Goal: Task Accomplishment & Management: Use online tool/utility

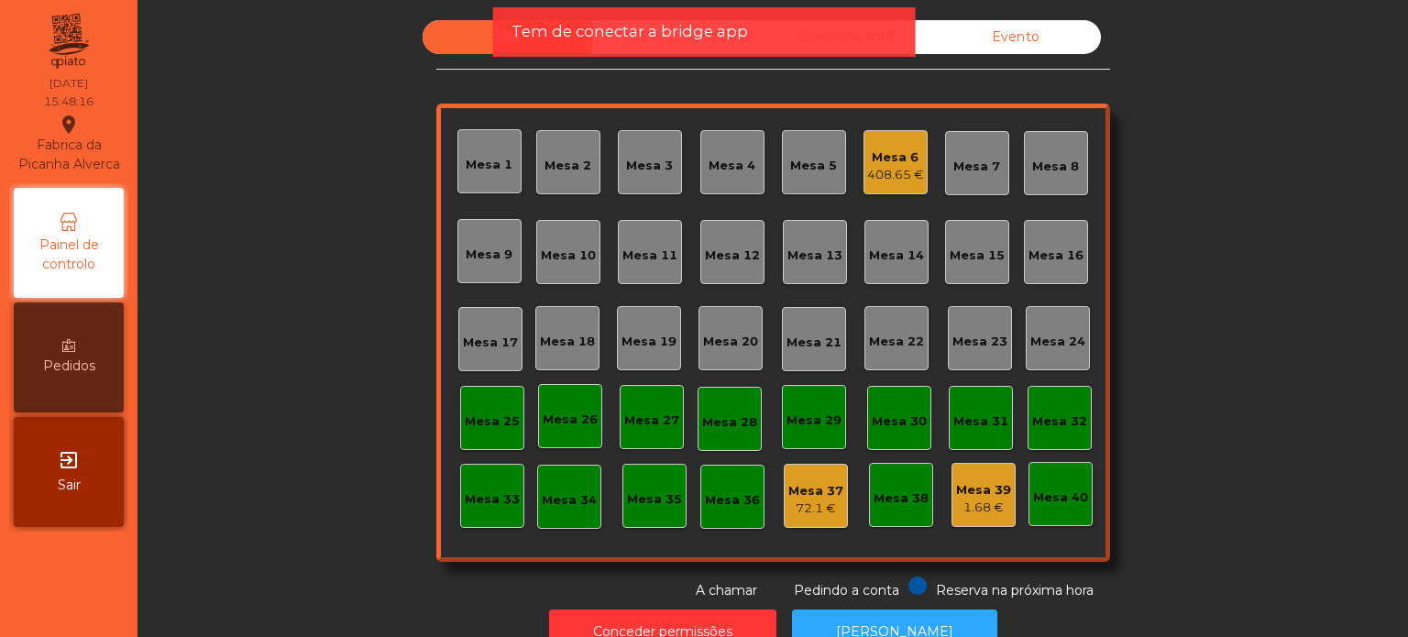
click at [482, 350] on div "Mesa 17" at bounding box center [490, 343] width 55 height 18
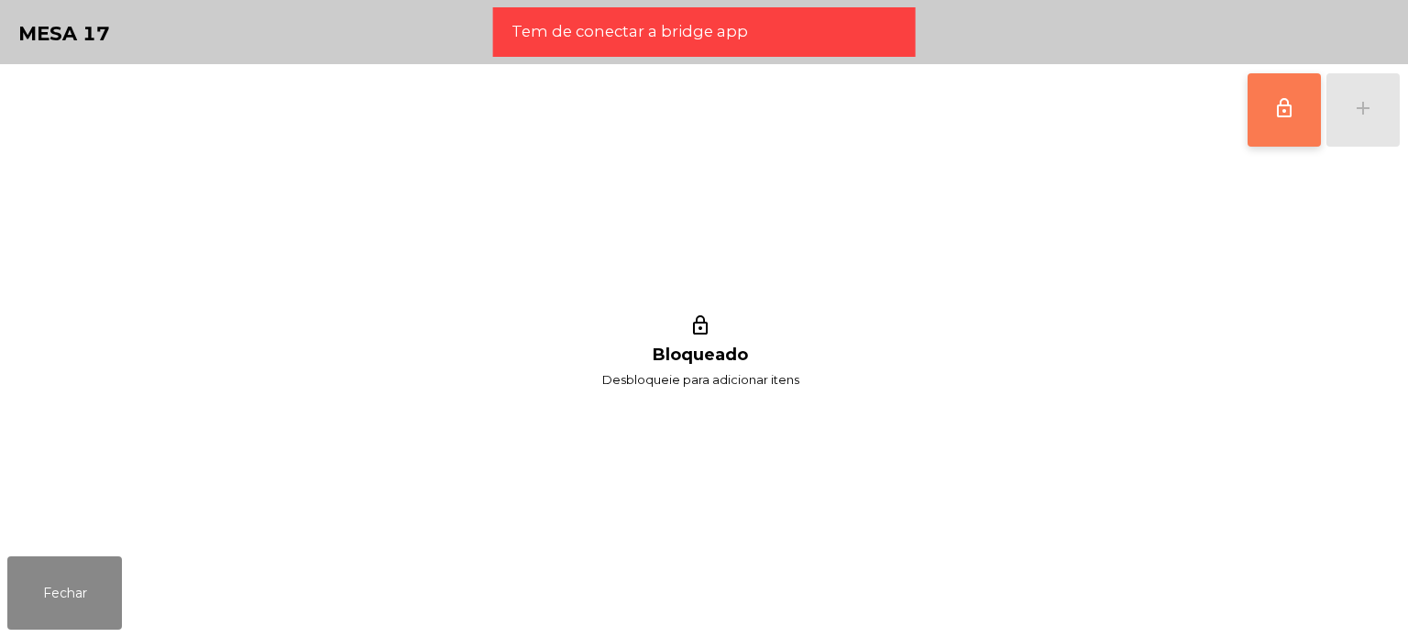
click at [1296, 126] on button "lock_outline" at bounding box center [1283, 109] width 73 height 73
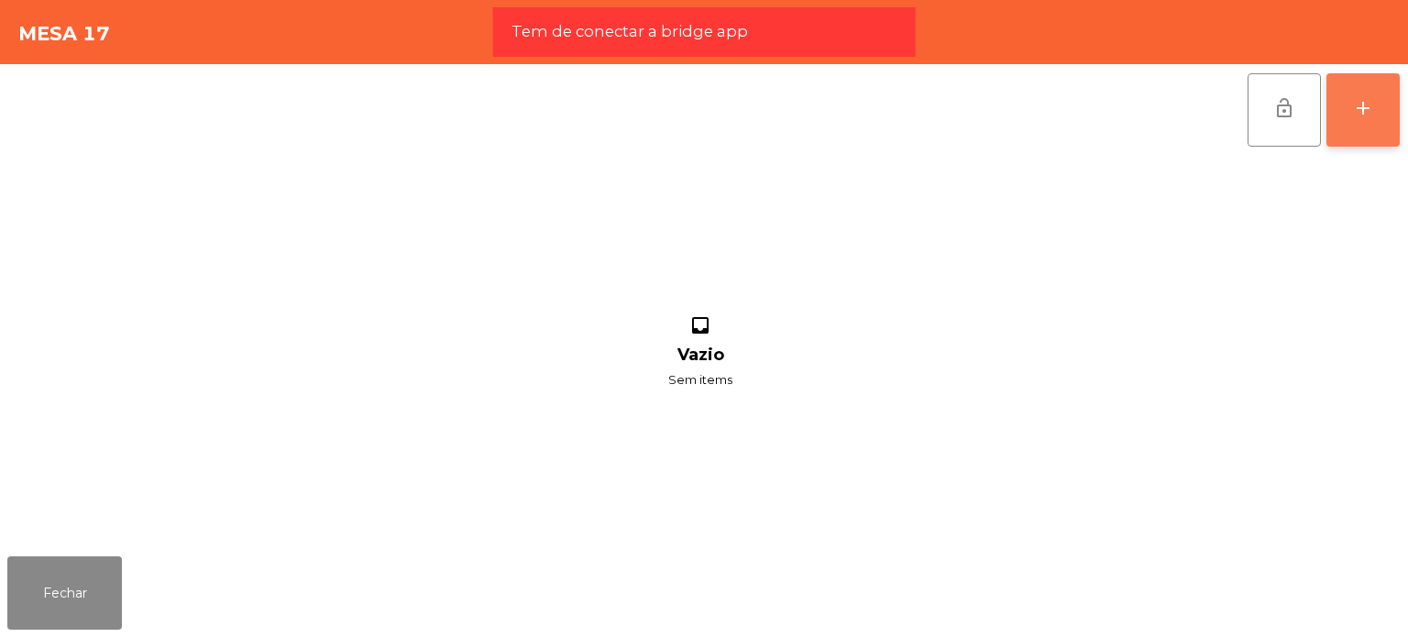
click at [1395, 98] on button "add" at bounding box center [1362, 109] width 73 height 73
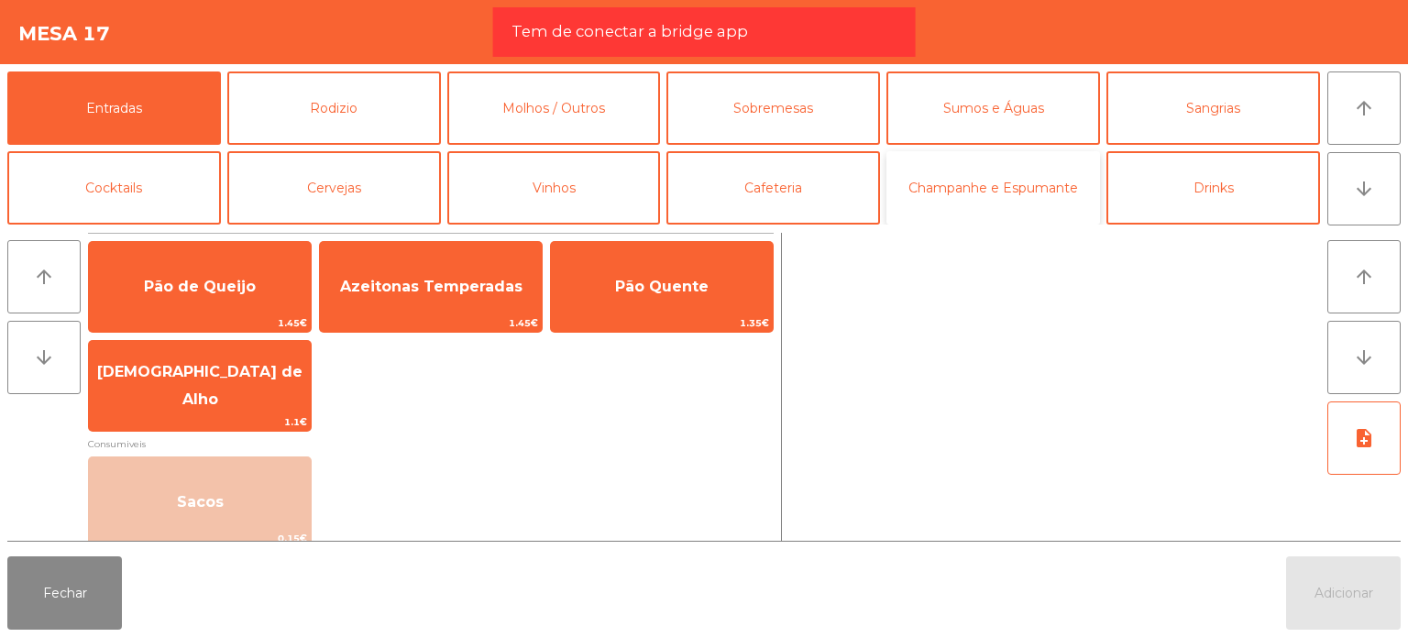
click at [1015, 175] on button "Champanhe e Espumante" at bounding box center [993, 187] width 214 height 73
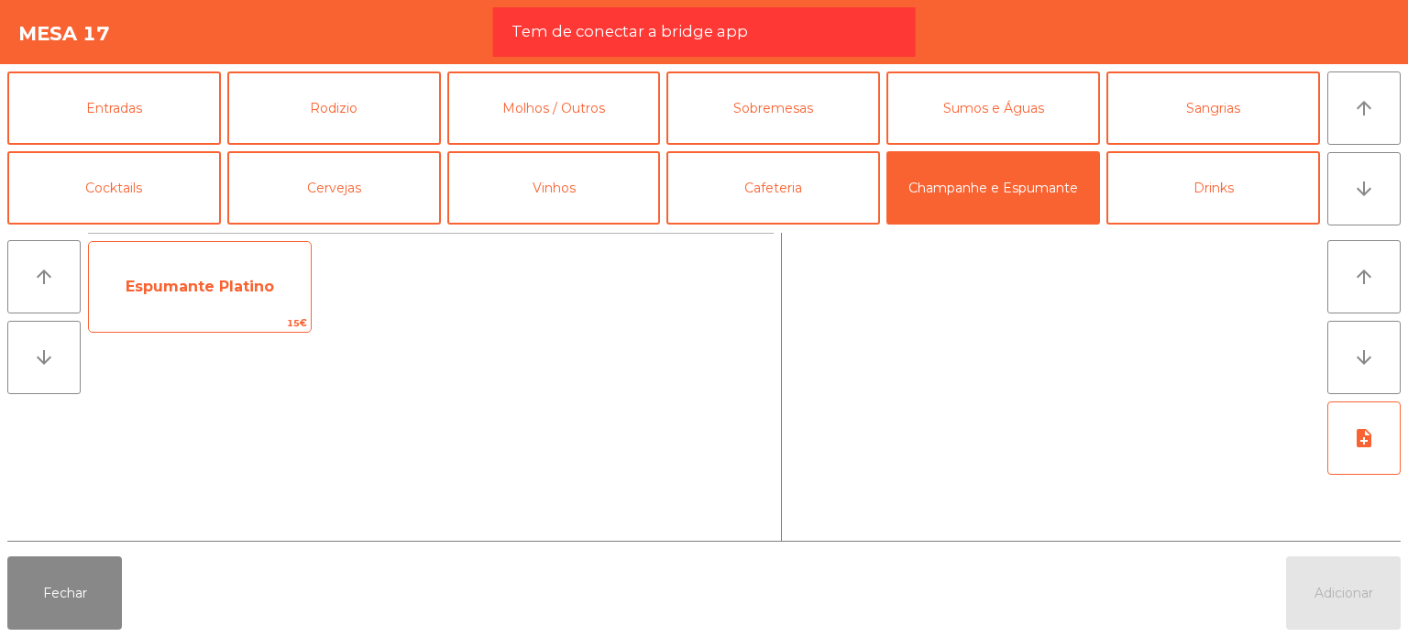
click at [275, 251] on div "Espumante Platino 15€" at bounding box center [200, 287] width 224 height 92
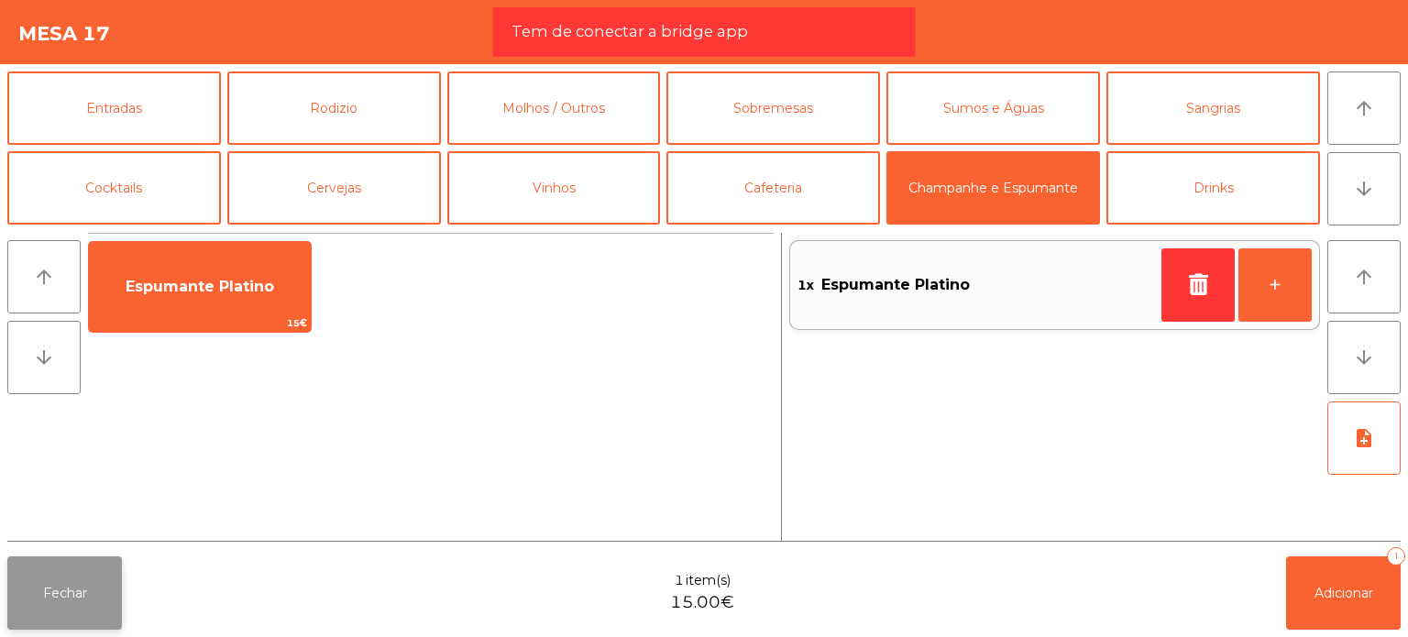
click at [36, 571] on button "Fechar" at bounding box center [64, 592] width 115 height 73
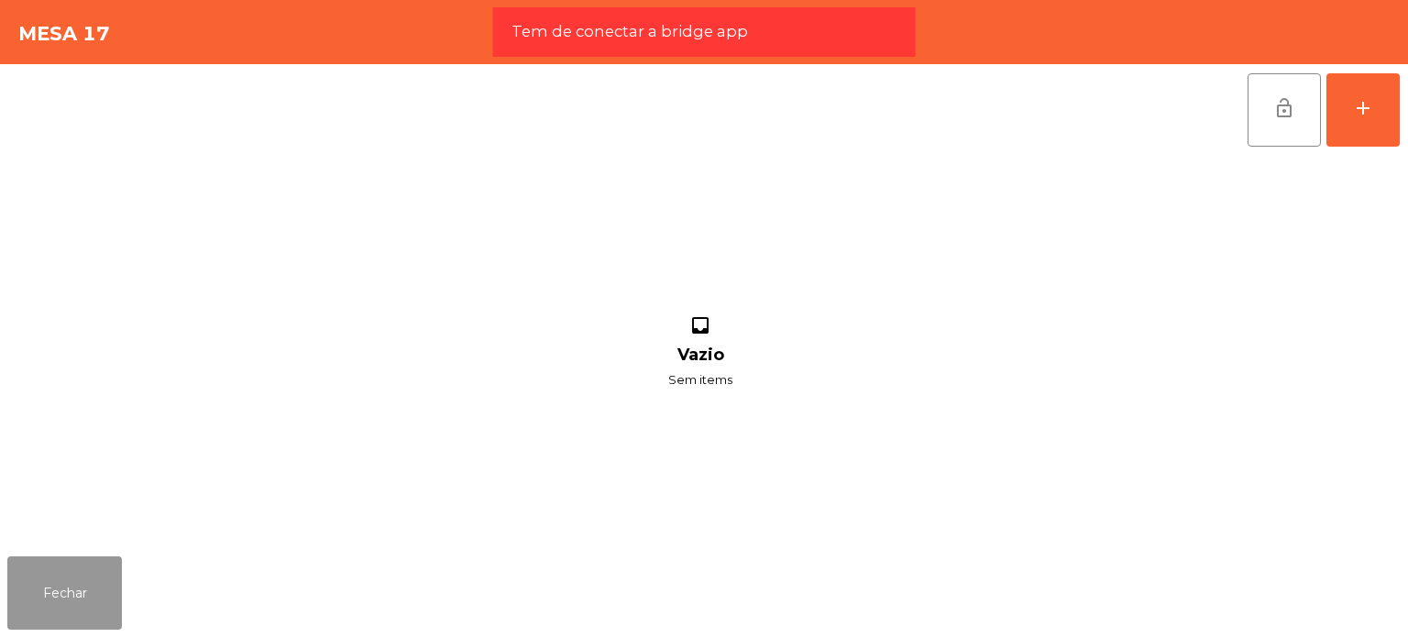
drag, startPoint x: 79, startPoint y: 583, endPoint x: 98, endPoint y: 582, distance: 19.3
click at [81, 583] on button "Fechar" at bounding box center [64, 592] width 115 height 73
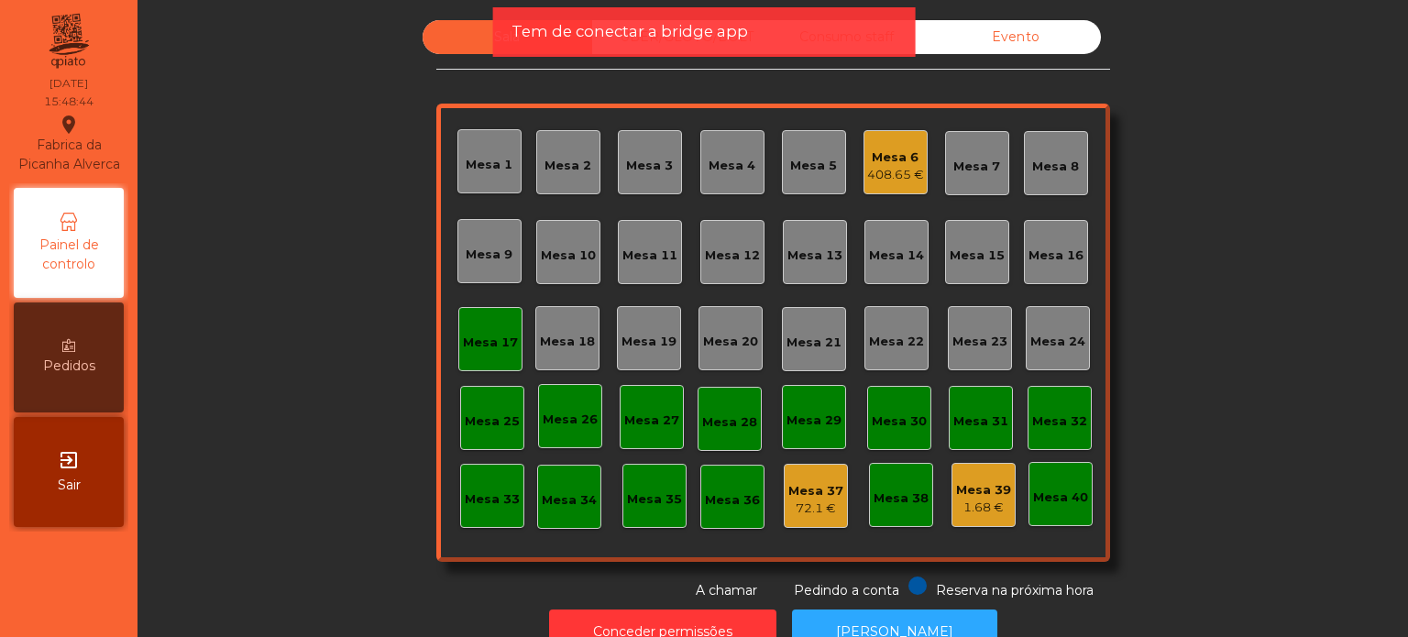
click at [898, 149] on div "Mesa 6" at bounding box center [895, 157] width 57 height 18
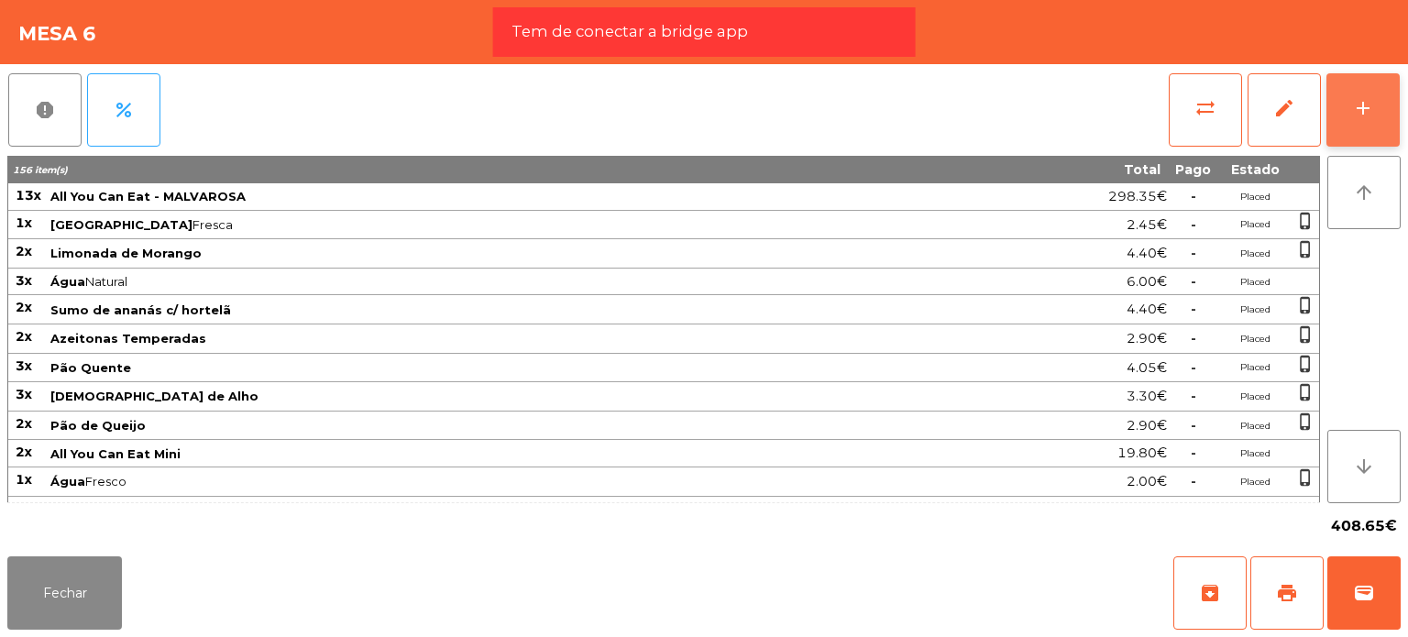
click at [1362, 95] on button "add" at bounding box center [1362, 109] width 73 height 73
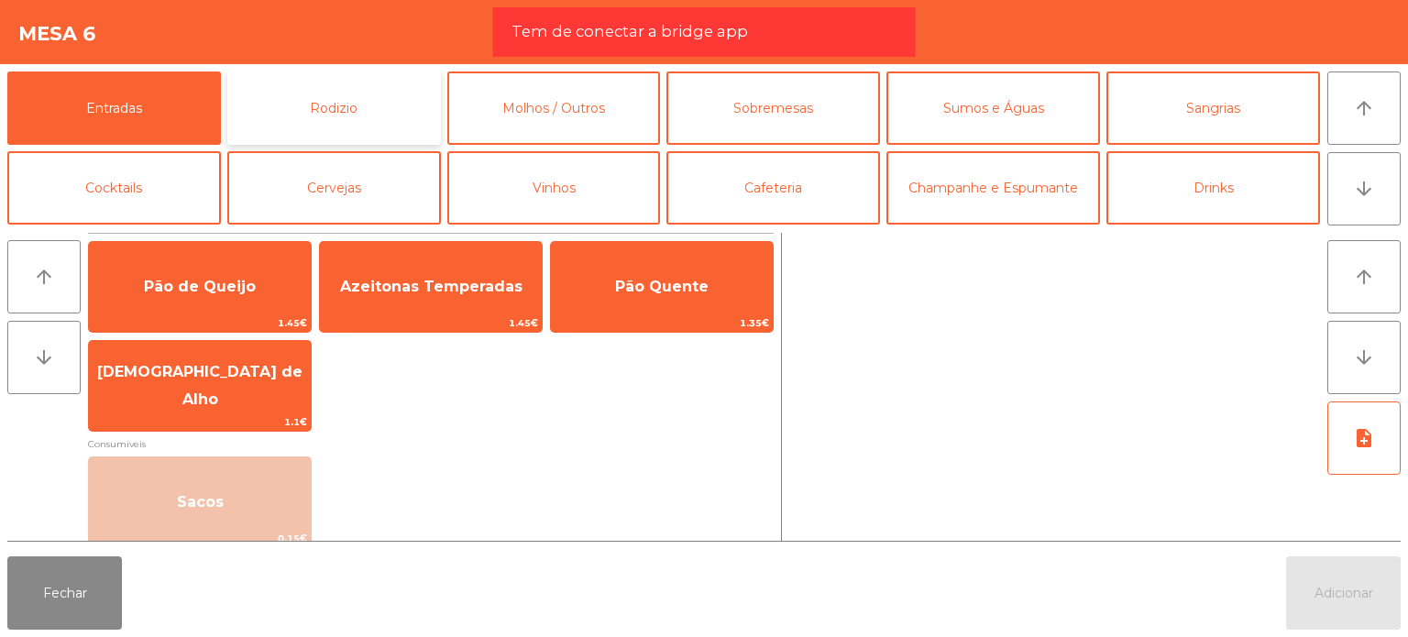
click at [404, 115] on button "Rodizio" at bounding box center [334, 107] width 214 height 73
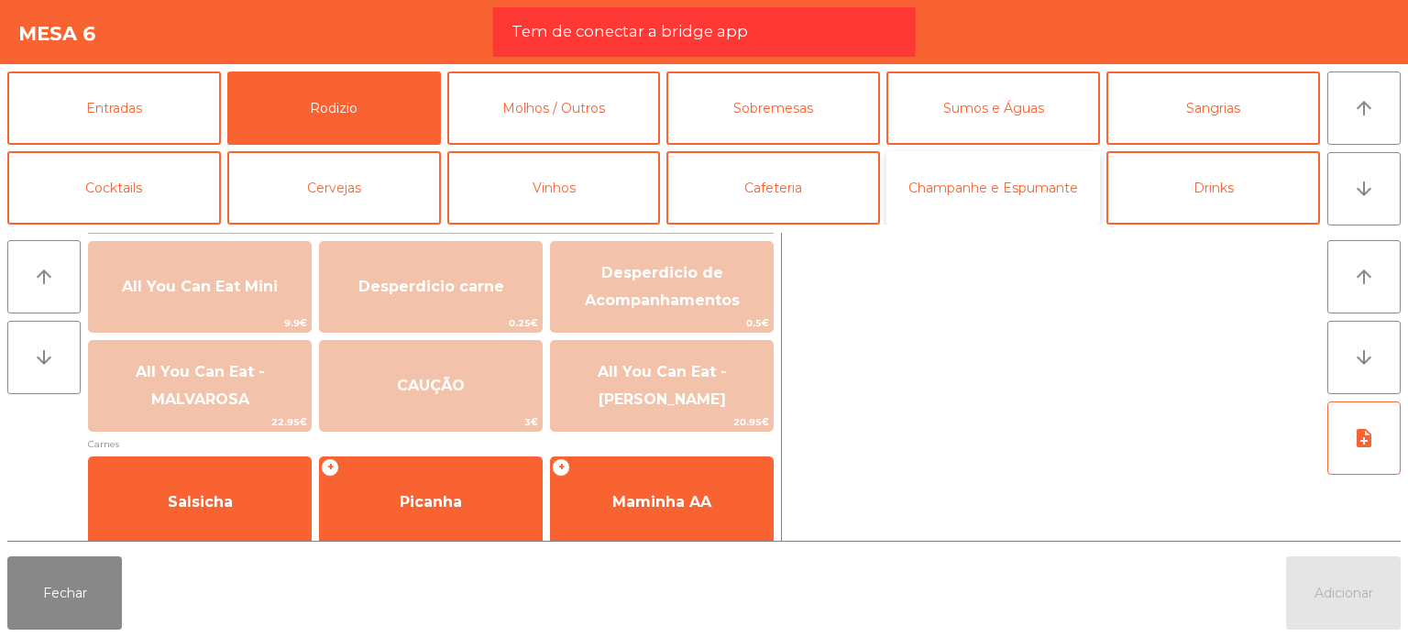
click at [1041, 178] on button "Champanhe e Espumante" at bounding box center [993, 187] width 214 height 73
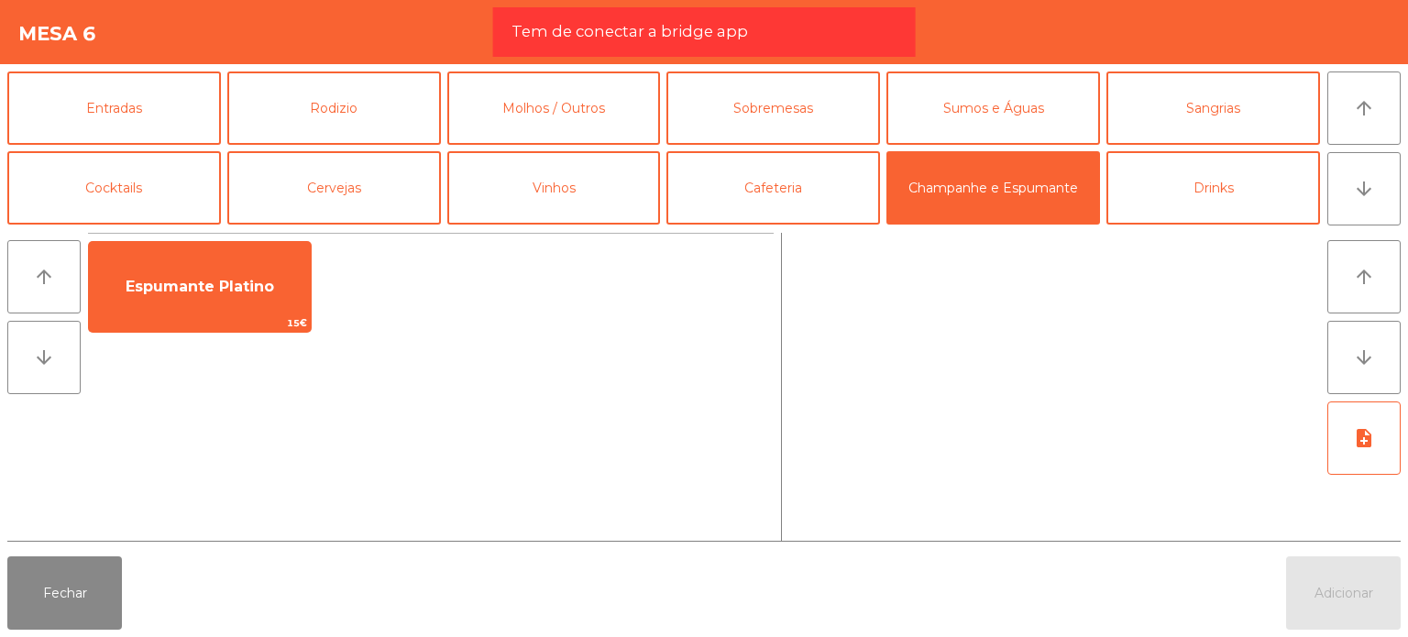
drag, startPoint x: 276, startPoint y: 321, endPoint x: 282, endPoint y: 333, distance: 13.5
click at [282, 333] on div "Espumante Platino 15€" at bounding box center [431, 286] width 686 height 107
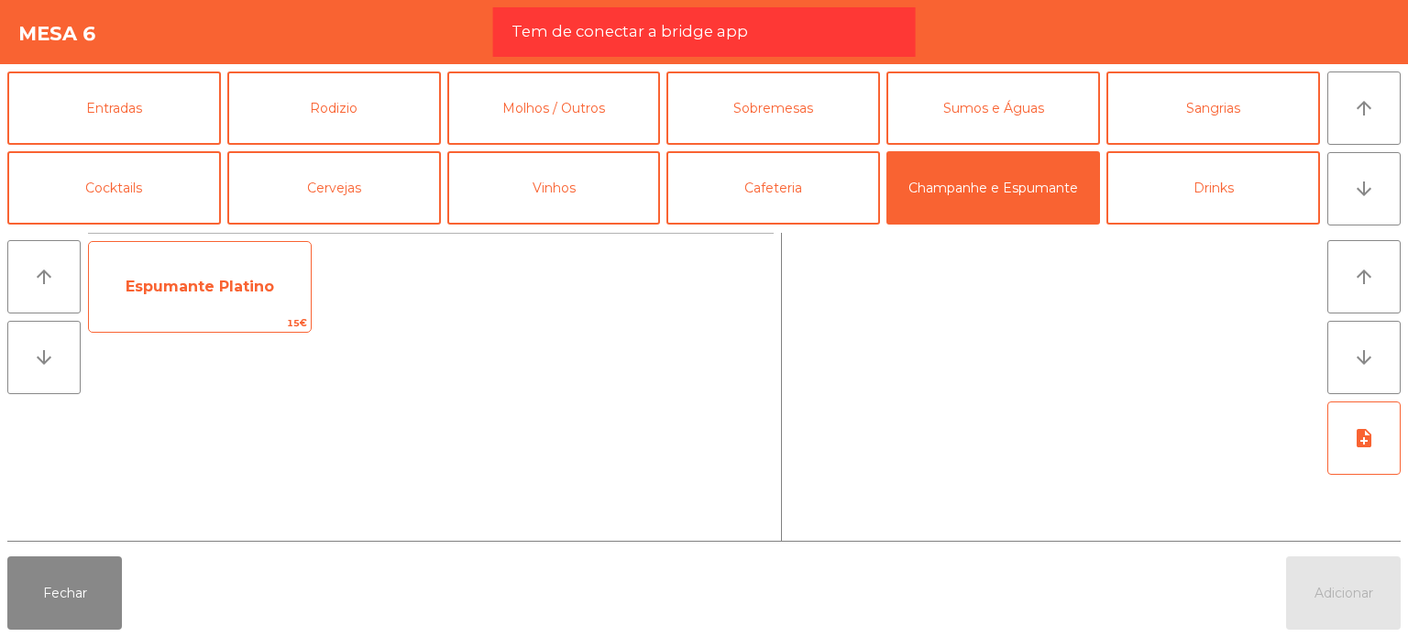
click at [150, 284] on span "Espumante Platino" at bounding box center [200, 286] width 148 height 17
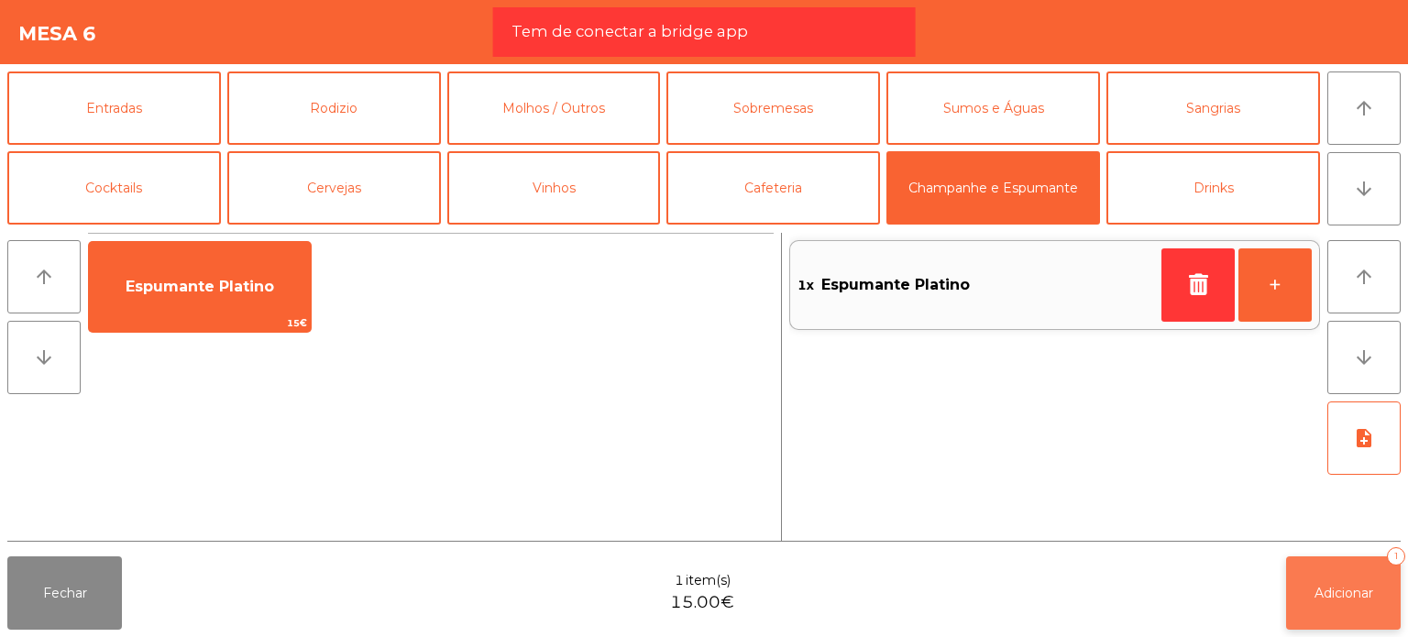
click at [1335, 565] on button "Adicionar 1" at bounding box center [1343, 592] width 115 height 73
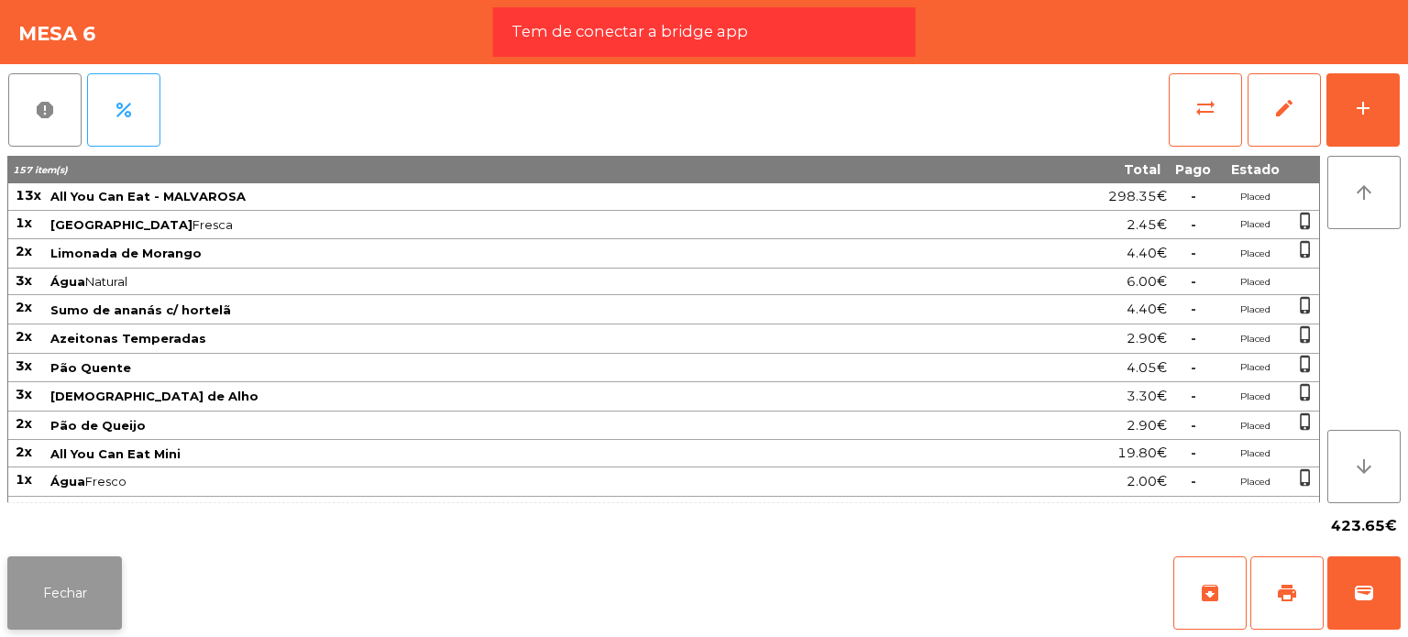
click at [64, 597] on button "Fechar" at bounding box center [64, 592] width 115 height 73
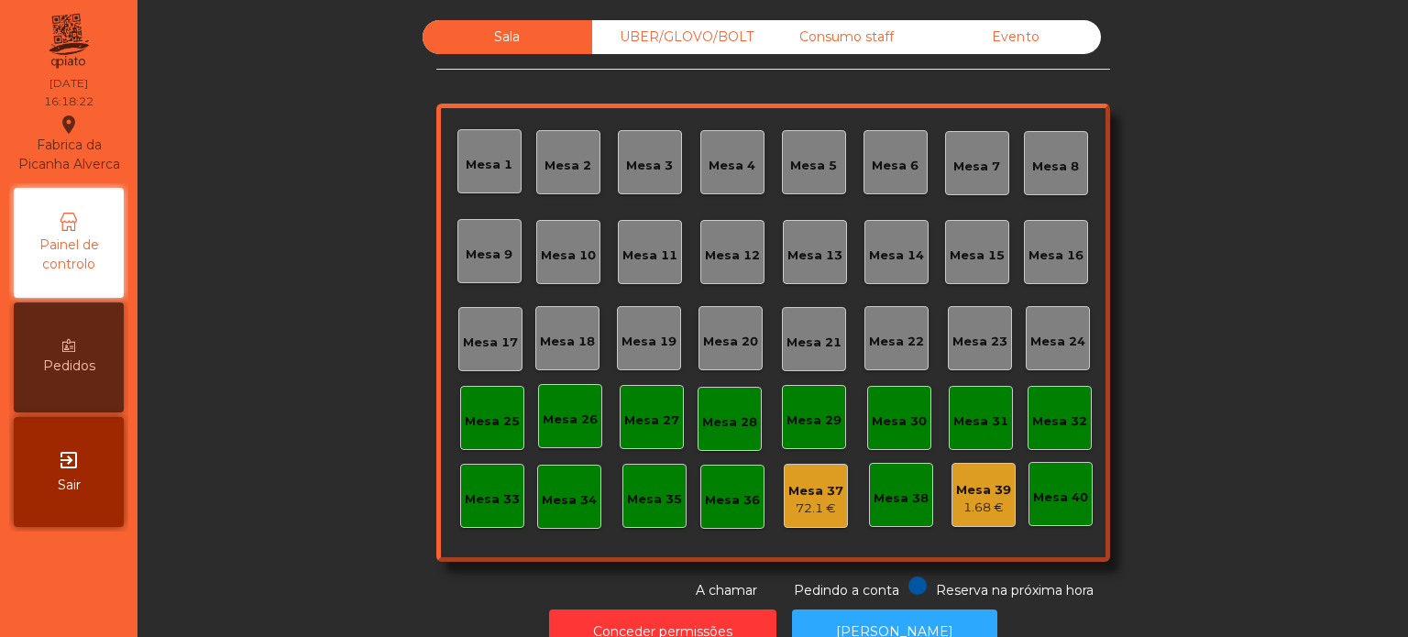
click at [1207, 268] on div "Sala UBER/[GEOGRAPHIC_DATA]/BOLT Consumo staff Evento [GEOGRAPHIC_DATA] 2 [GEOG…" at bounding box center [772, 310] width 1221 height 580
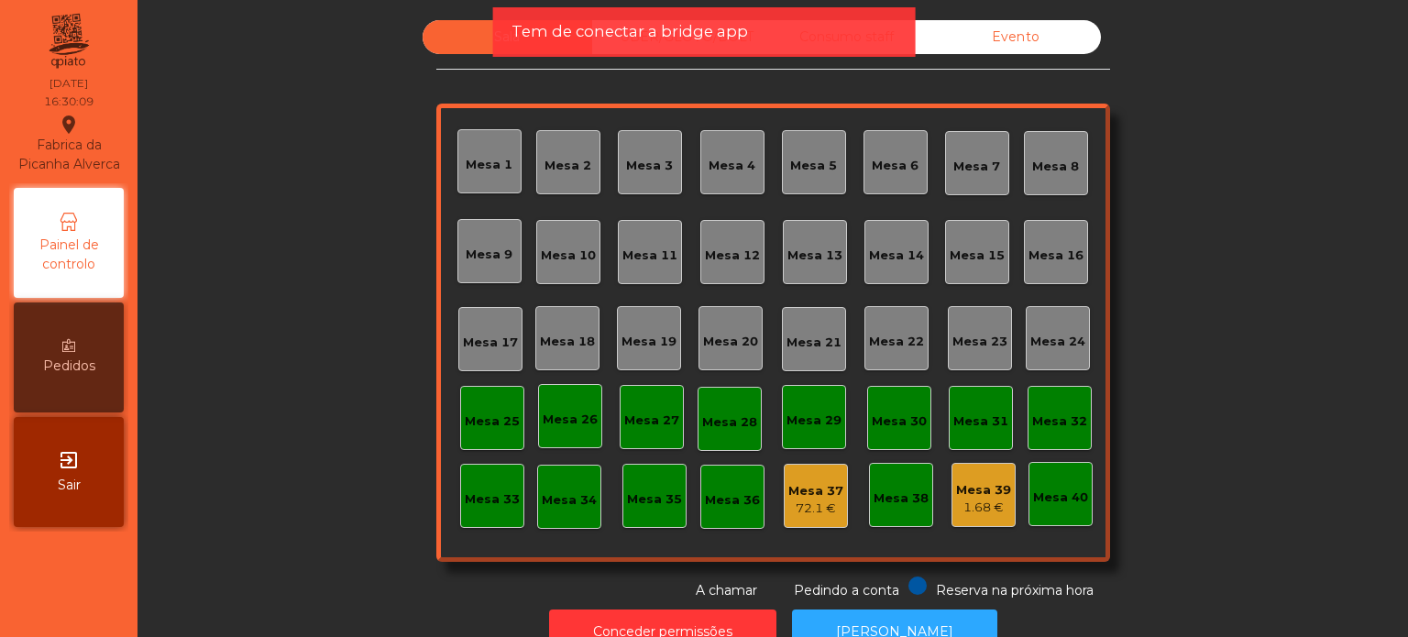
click at [1407, 542] on div "Sala UBER/GLOVO/BOLT Consumo staff Evento Mesa 1 Mesa 2 Mesa 3 [GEOGRAPHIC_DATA…" at bounding box center [772, 318] width 1270 height 637
click at [1301, 293] on div "Sala UBER/[GEOGRAPHIC_DATA]/BOLT Consumo staff Evento [GEOGRAPHIC_DATA] 2 [GEOG…" at bounding box center [772, 310] width 1221 height 580
click at [975, 44] on div "Evento" at bounding box center [1016, 37] width 170 height 34
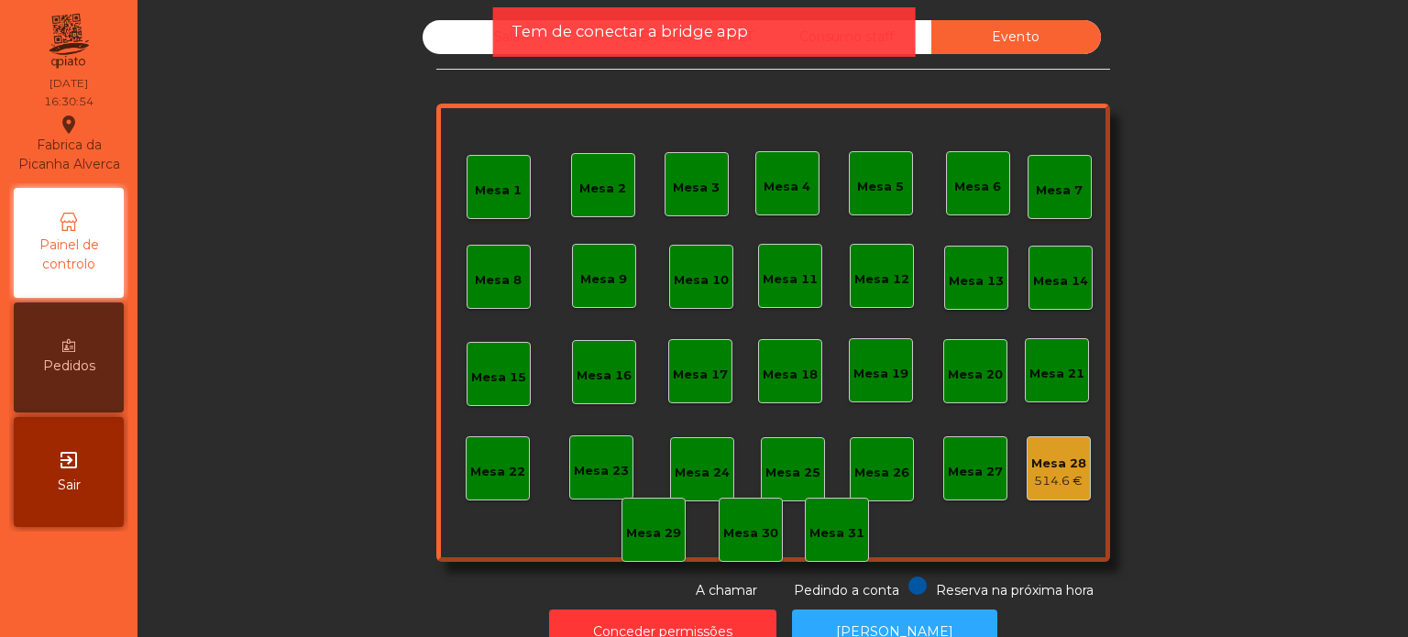
click at [858, 46] on div "Tem de conectar a bridge app" at bounding box center [704, 31] width 422 height 49
drag, startPoint x: 1317, startPoint y: 182, endPoint x: 1309, endPoint y: 187, distance: 9.4
click at [1316, 183] on div "Sala UBER/GLOVO/BOLT Consumo staff Evento [GEOGRAPHIC_DATA] 2 [GEOGRAPHIC_DATA]…" at bounding box center [772, 310] width 1221 height 580
click at [478, 40] on div "Sala" at bounding box center [507, 37] width 170 height 34
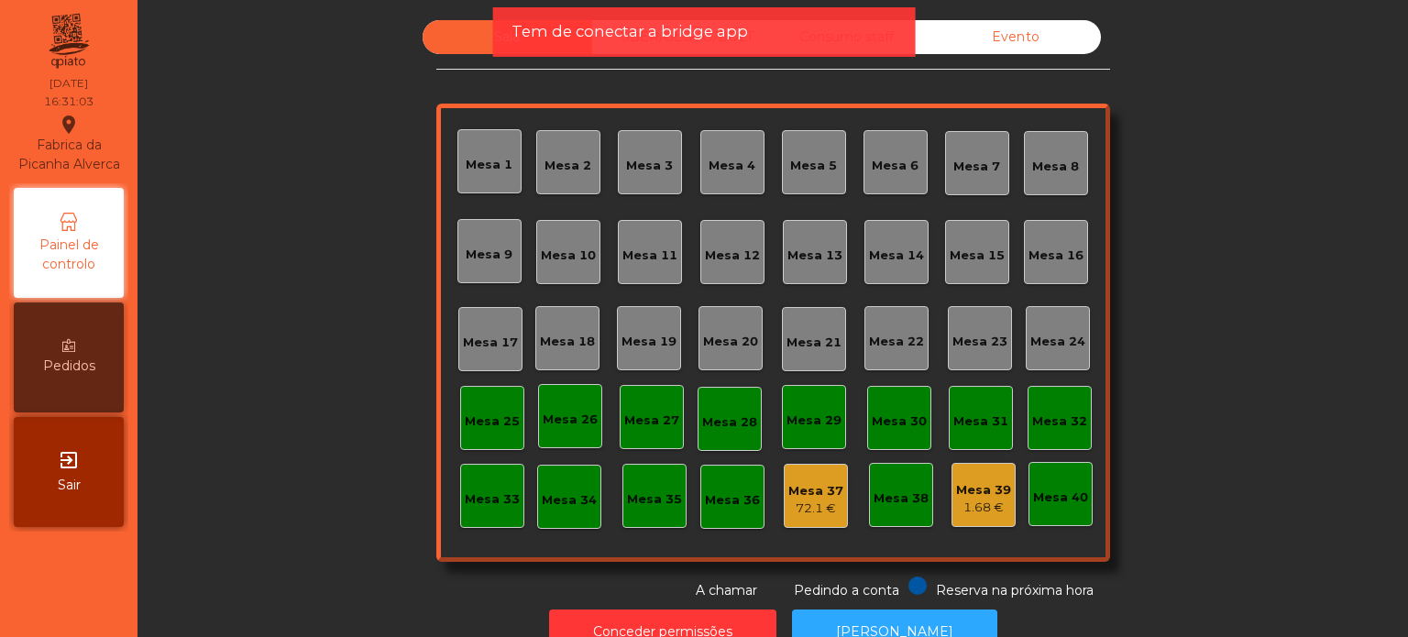
scroll to position [50, 0]
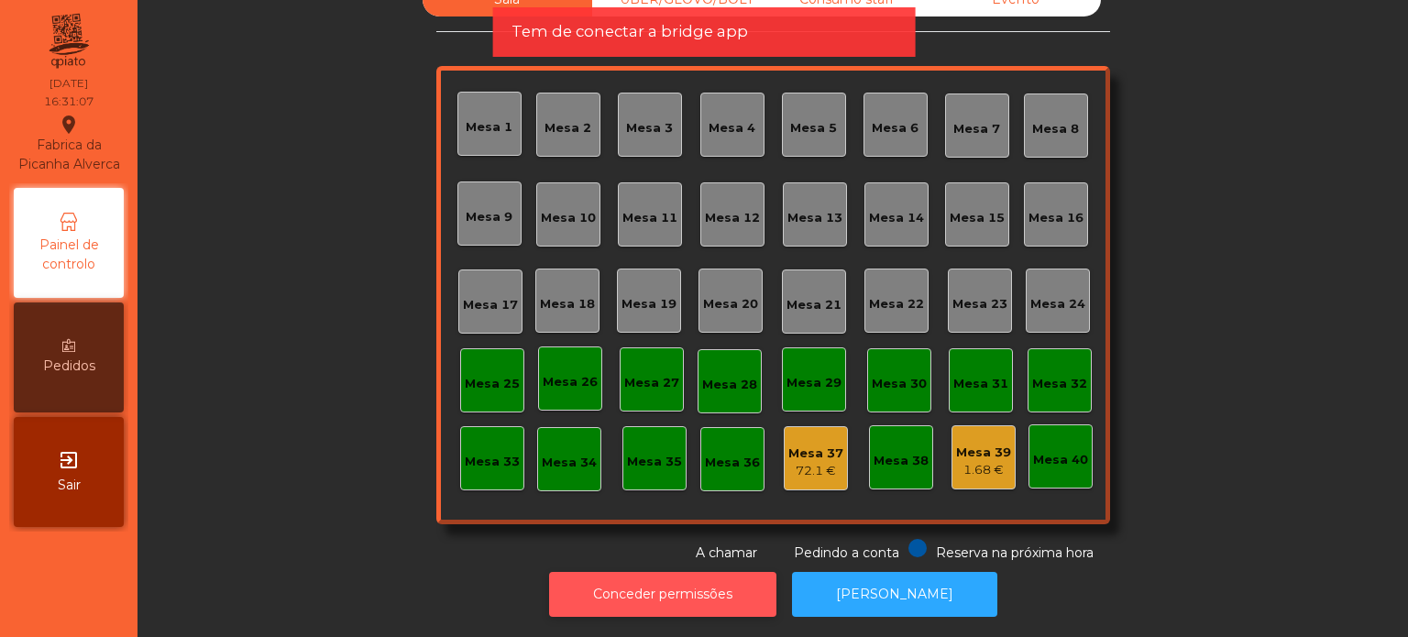
click at [731, 587] on button "Conceder permissões" at bounding box center [662, 594] width 227 height 45
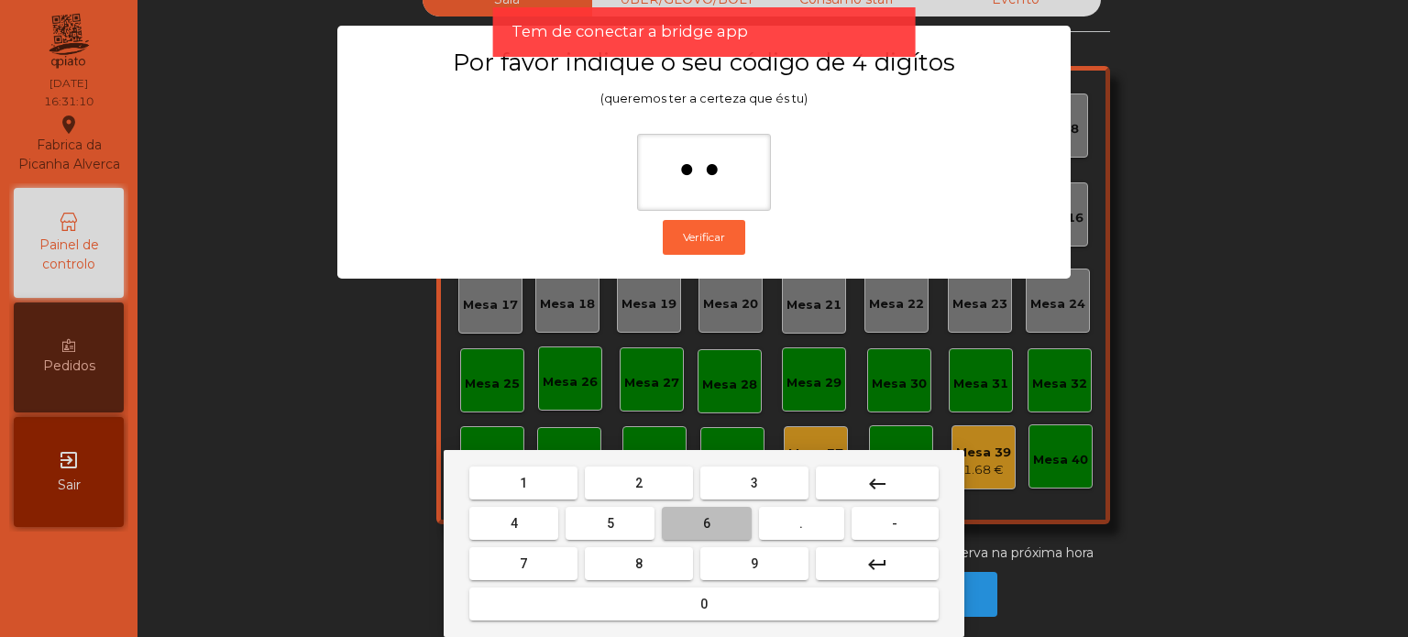
type input "***"
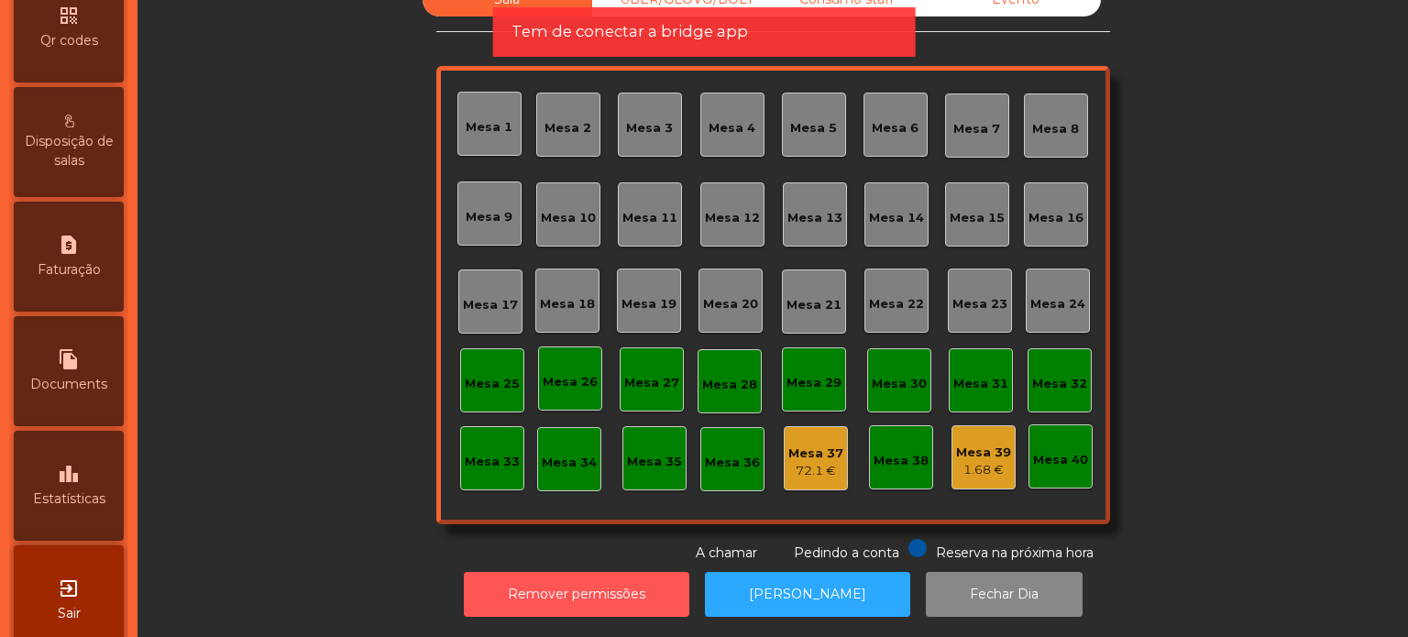
scroll to position [609, 0]
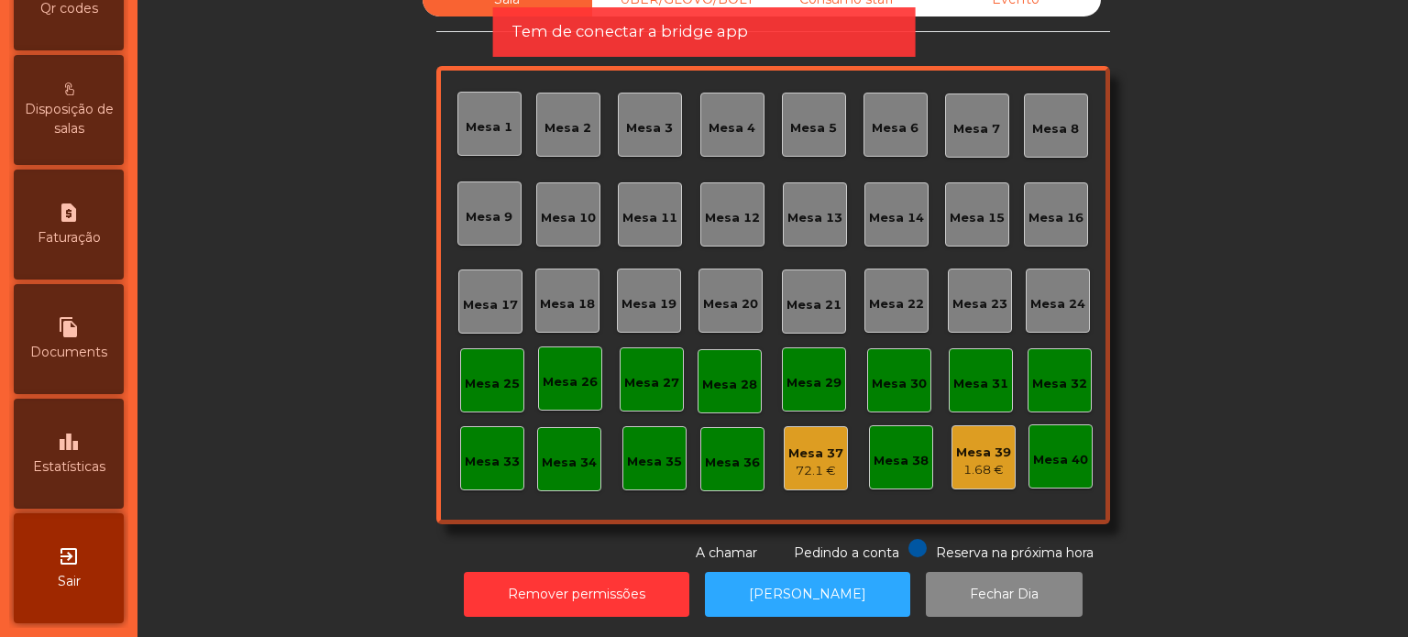
click at [62, 442] on div "leaderboard Estatísticas" at bounding box center [69, 454] width 110 height 110
